Goal: Go to known website: Access a specific website the user already knows

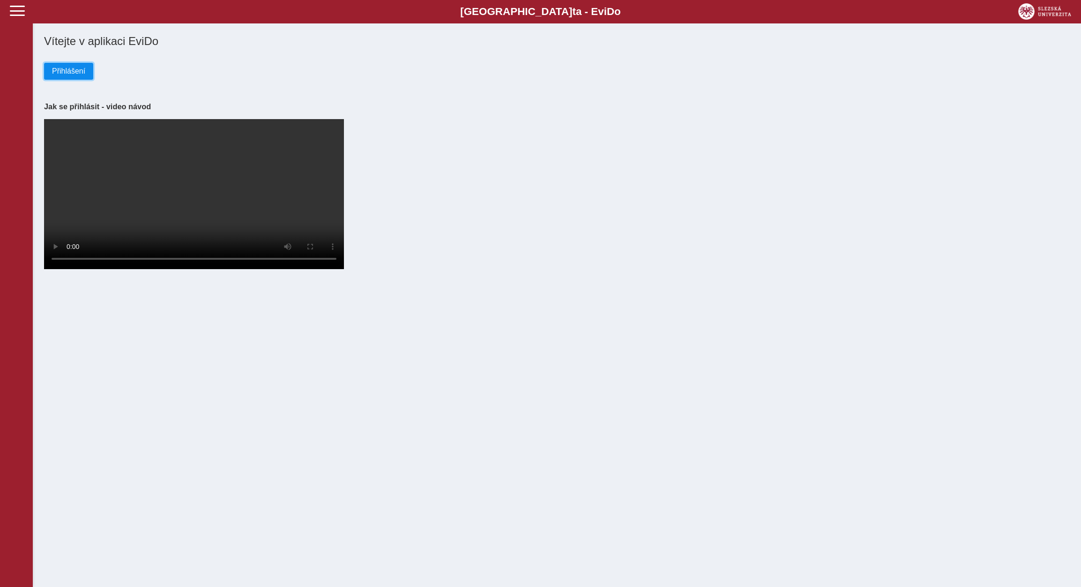
click at [79, 69] on span "Přihlášení" at bounding box center [68, 71] width 33 height 8
drag, startPoint x: 74, startPoint y: 72, endPoint x: 172, endPoint y: 118, distance: 107.8
click at [77, 74] on span "Přihlášení" at bounding box center [68, 71] width 33 height 8
